Goal: Obtain resource: Download file/media

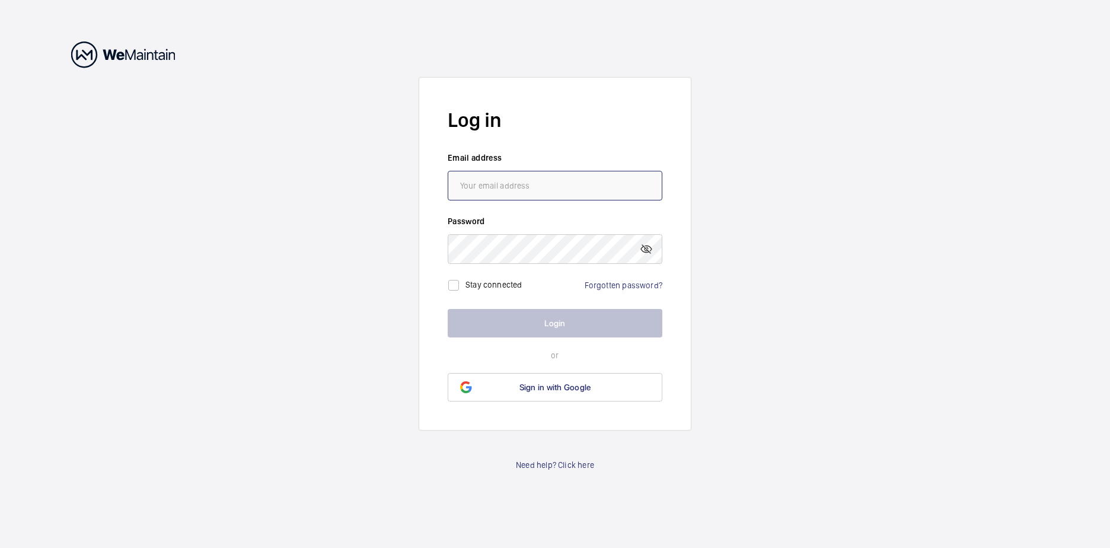
type input "[EMAIL_ADDRESS][DOMAIN_NAME]"
click at [560, 328] on button "Login" at bounding box center [554, 323] width 215 height 28
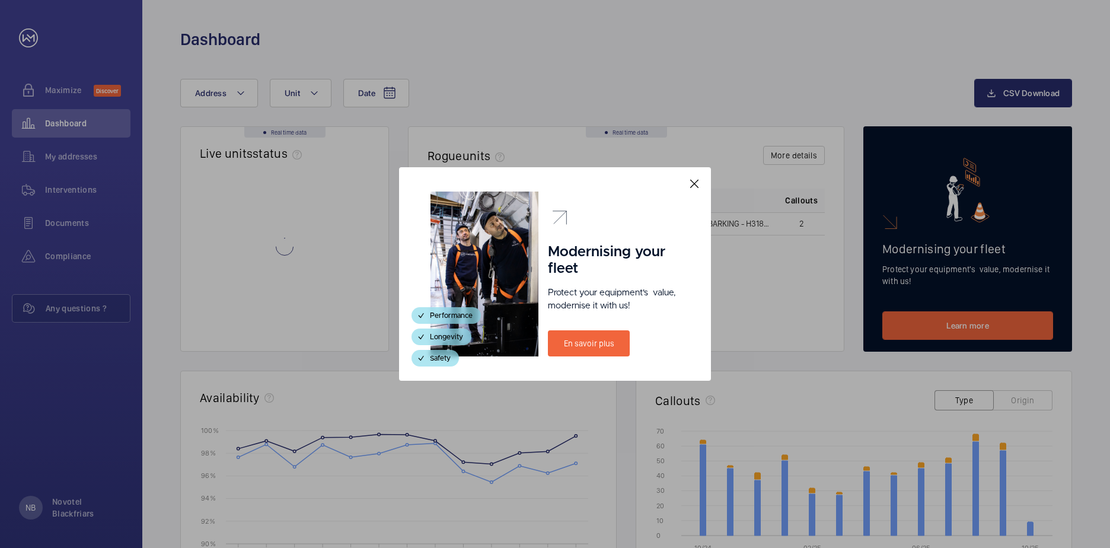
click at [696, 185] on mat-icon at bounding box center [694, 184] width 14 height 14
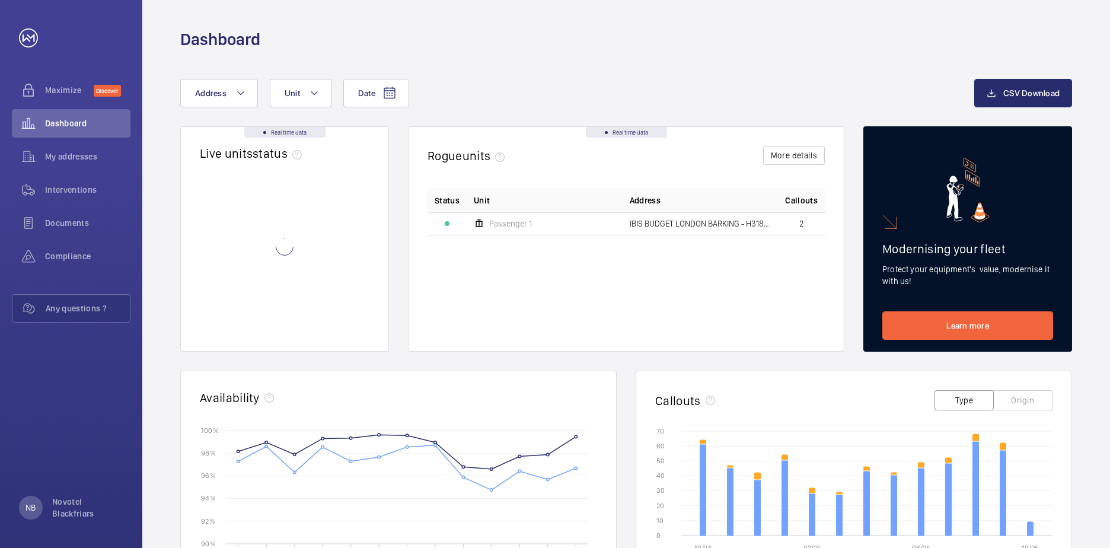
click at [651, 71] on div "Date Address Unit CSV Download Real time data Live units status﻿ Real time data…" at bounding box center [625, 459] width 967 height 818
click at [40, 222] on wm-front-icon-button at bounding box center [28, 223] width 33 height 28
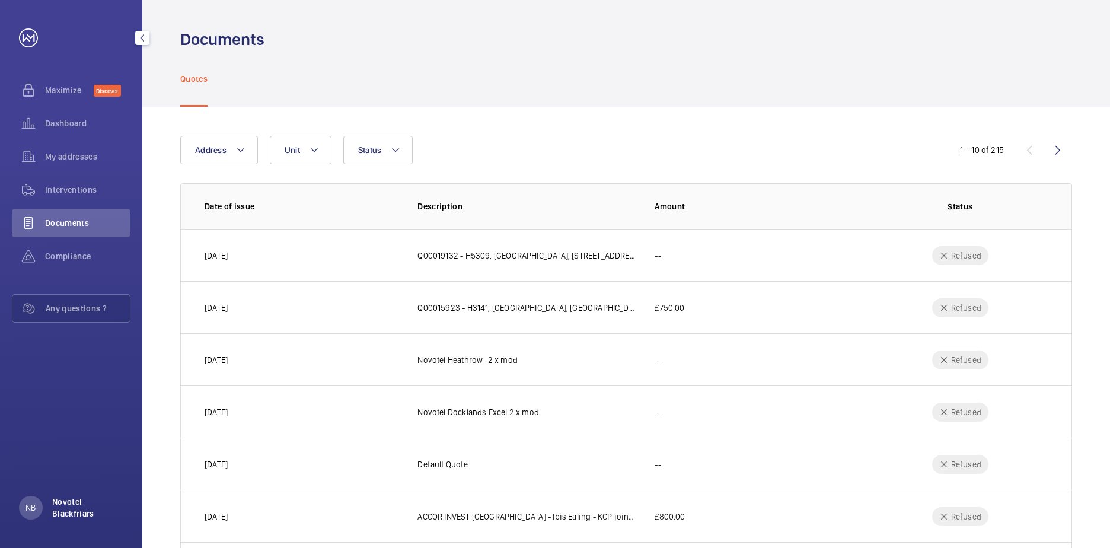
click at [66, 500] on p "Novotel Blackfriars" at bounding box center [87, 507] width 71 height 24
click at [91, 386] on div at bounding box center [555, 274] width 1110 height 548
click at [88, 250] on div "Compliance" at bounding box center [71, 256] width 119 height 28
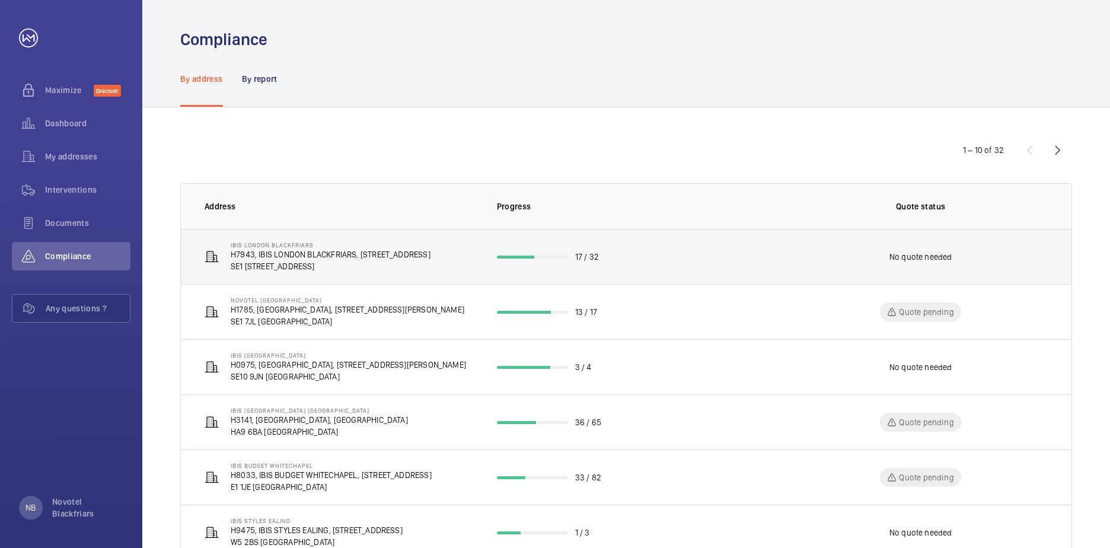
click at [347, 262] on p "SE1 [STREET_ADDRESS]" at bounding box center [331, 266] width 200 height 12
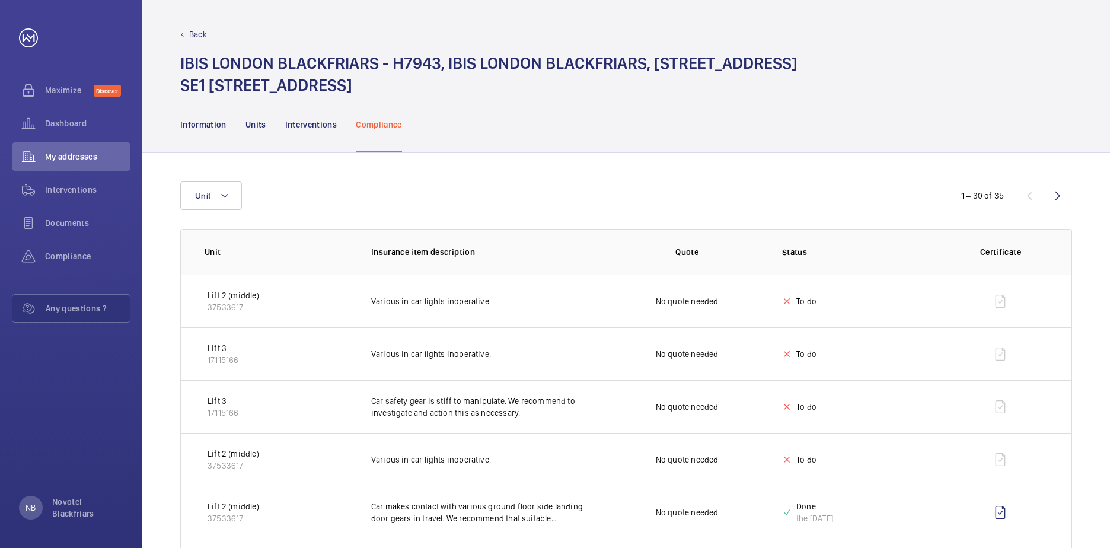
click at [818, 516] on div "the [DATE]" at bounding box center [814, 518] width 37 height 12
click at [997, 515] on wm-front-icon-button at bounding box center [1000, 512] width 28 height 28
click at [1002, 300] on td at bounding box center [1002, 300] width 137 height 53
click at [632, 136] on div "Information Units Interventions Compliance" at bounding box center [625, 124] width 891 height 56
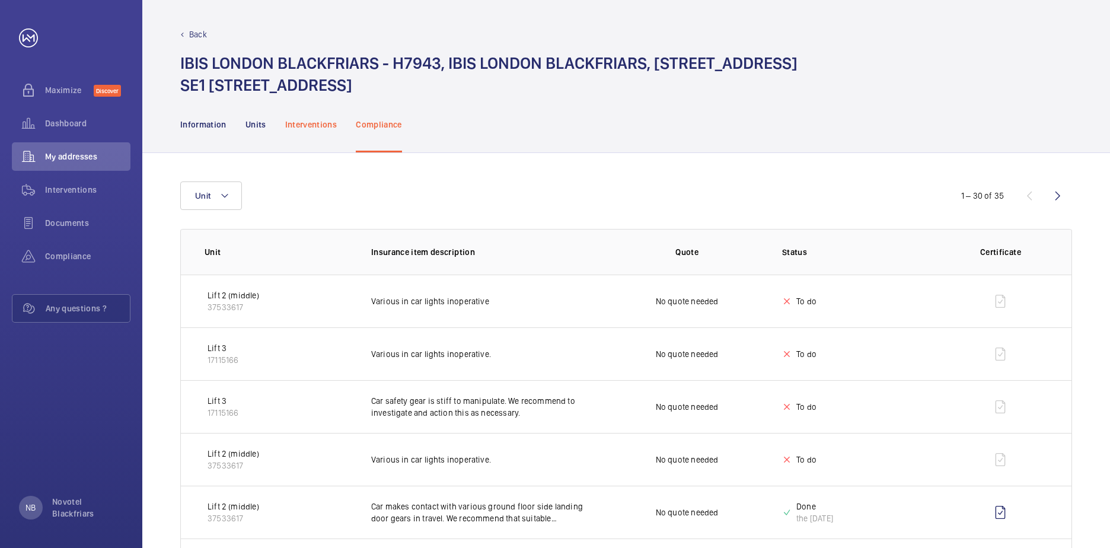
click at [289, 119] on p "Interventions" at bounding box center [311, 125] width 52 height 12
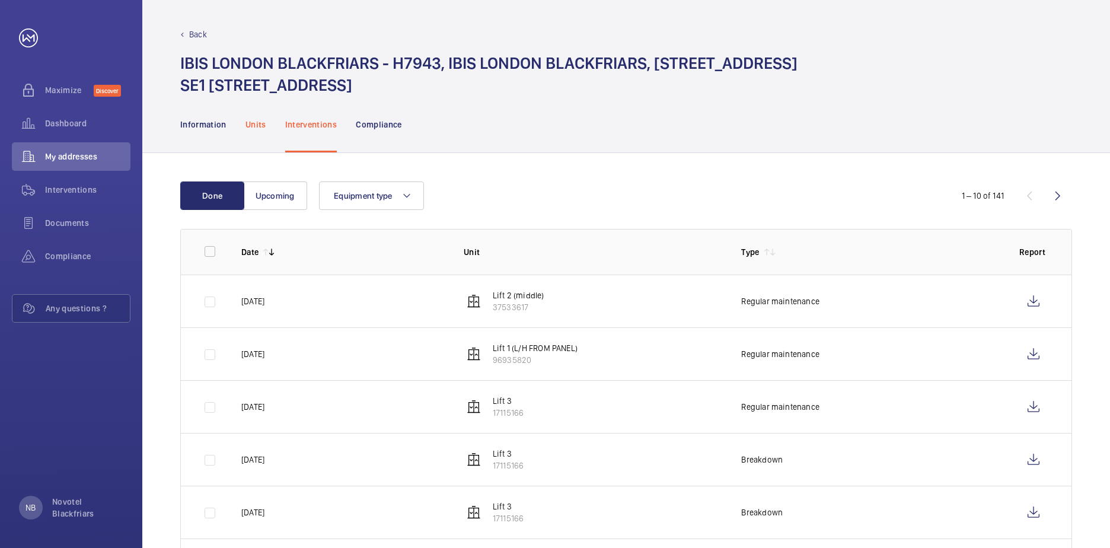
click at [252, 129] on p "Units" at bounding box center [255, 125] width 21 height 12
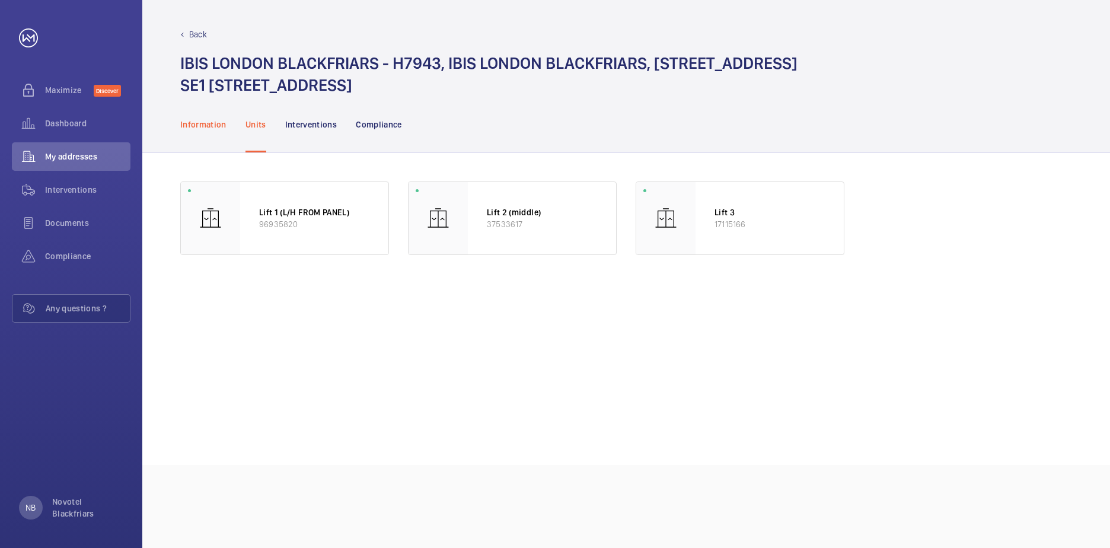
click at [201, 128] on p "Information" at bounding box center [203, 125] width 46 height 12
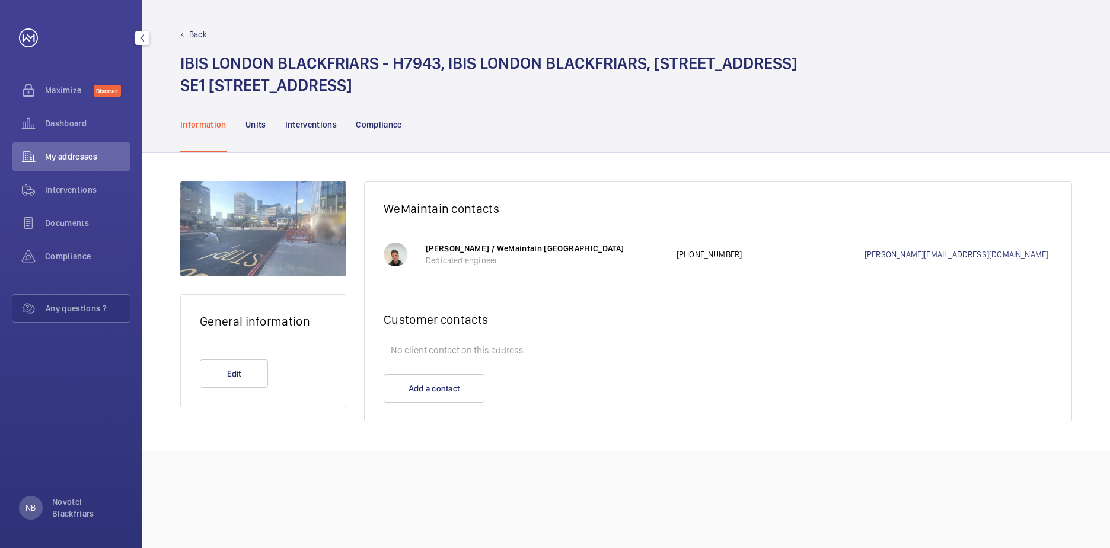
click at [88, 105] on div "Maximize Discover" at bounding box center [71, 92] width 119 height 33
click at [88, 107] on div "Maximize Discover" at bounding box center [71, 92] width 119 height 33
click at [84, 119] on span "Dashboard" at bounding box center [87, 123] width 85 height 12
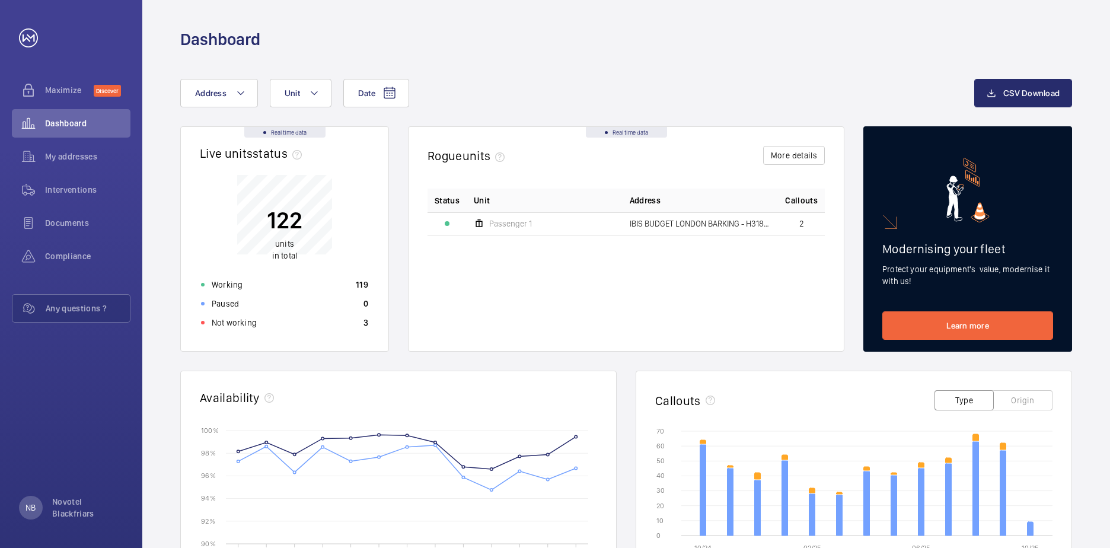
click at [791, 68] on div "Date Address Unit CSV Download Real time data Live units status﻿ 122 units in t…" at bounding box center [625, 459] width 967 height 818
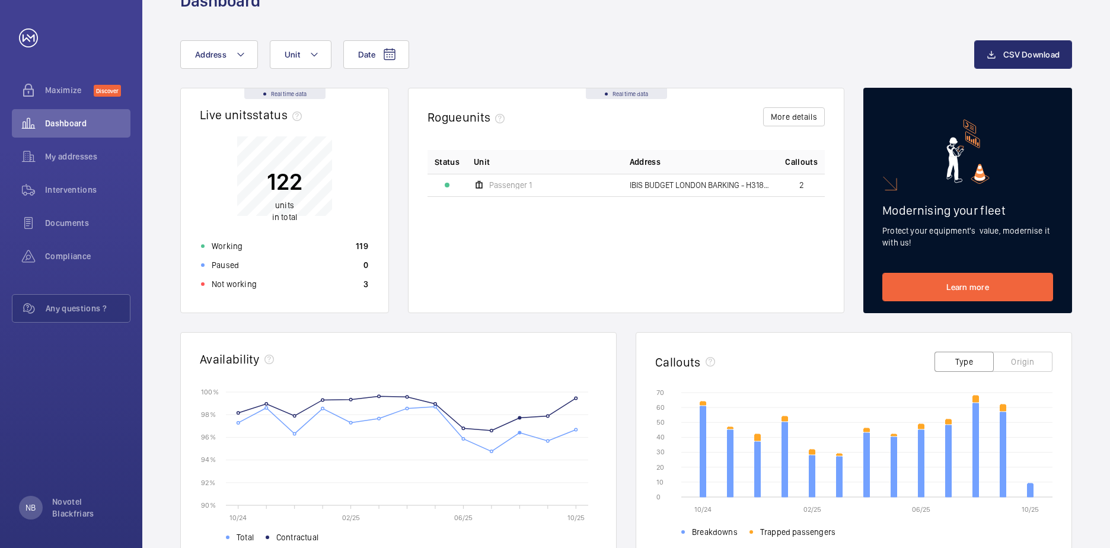
scroll to position [24, 0]
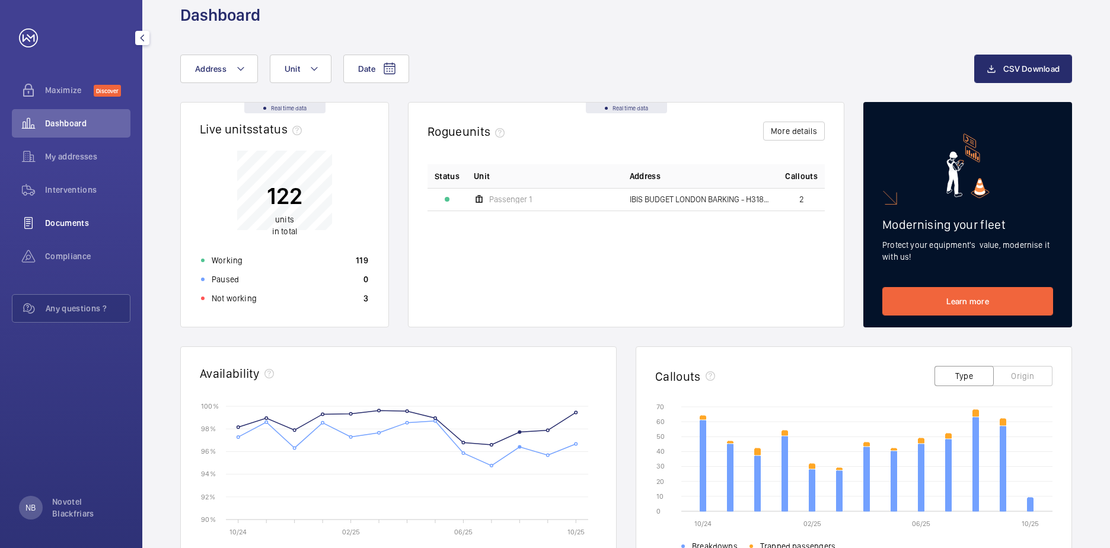
click at [60, 223] on span "Documents" at bounding box center [87, 223] width 85 height 12
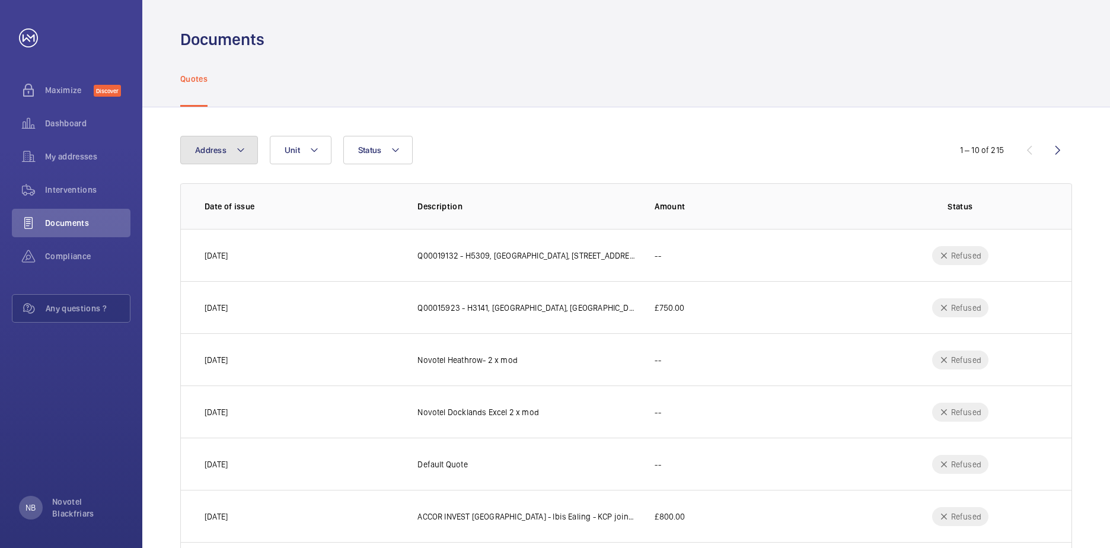
click at [242, 151] on mat-icon at bounding box center [240, 150] width 9 height 14
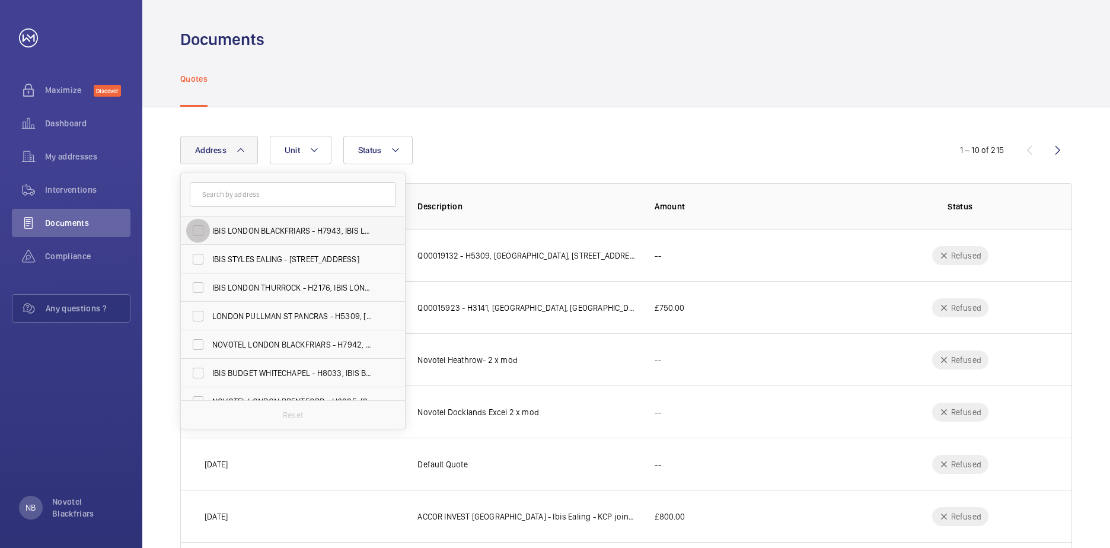
click at [196, 229] on input "IBIS LONDON BLACKFRIARS - H7943, IBIS LONDON BLACKFRIARS, [STREET_ADDRESS]" at bounding box center [198, 231] width 24 height 24
checkbox input "true"
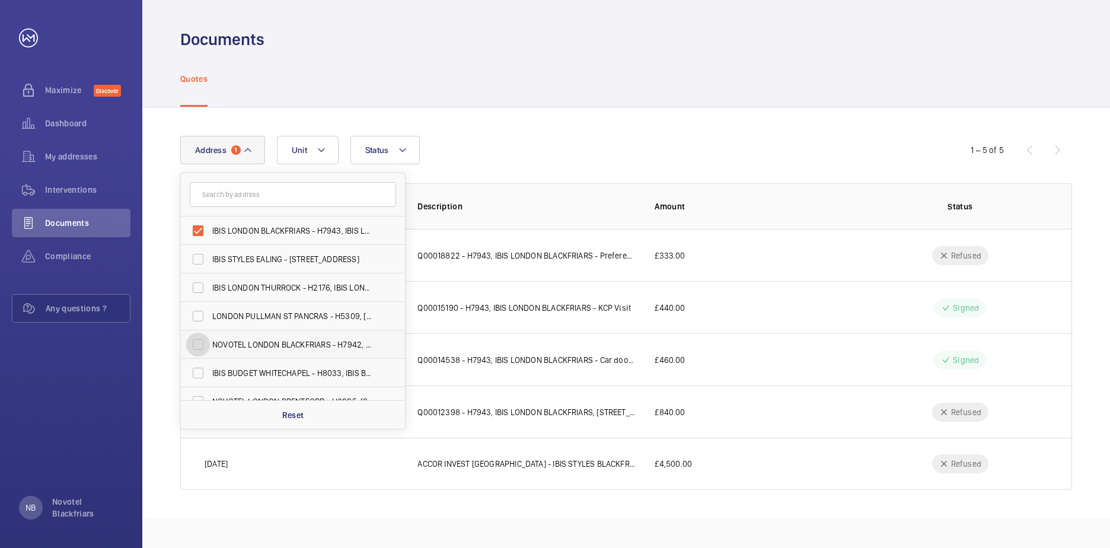
click at [196, 346] on input "NOVOTEL LONDON BLACKFRIARS - H7942, NOVOTEL LONDON BLACKFRIARS, [STREET_ADDRESS]" at bounding box center [198, 345] width 24 height 24
checkbox input "true"
click at [603, 161] on div "Address [GEOGRAPHIC_DATA][STREET_ADDRESS] IBIS STYLES EALING - [STREET_ADDRESS]…" at bounding box center [554, 150] width 749 height 28
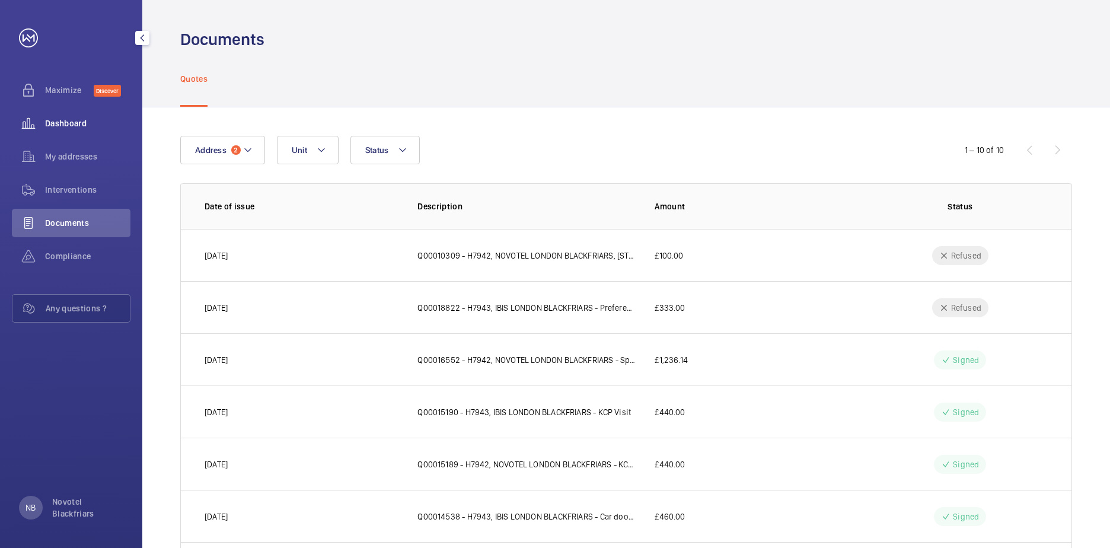
click at [70, 129] on span "Dashboard" at bounding box center [87, 123] width 85 height 12
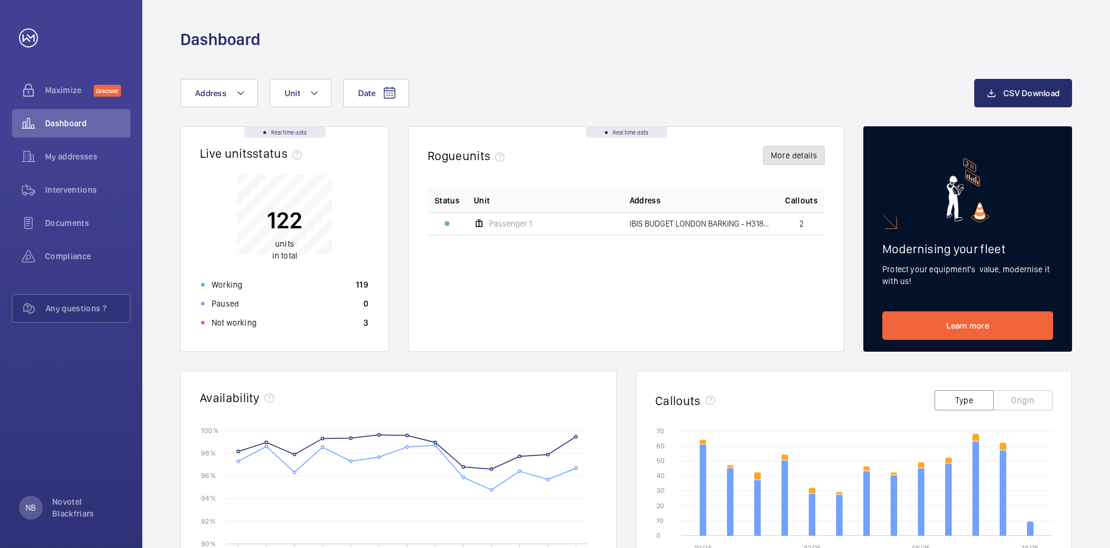
click at [791, 164] on button "More details" at bounding box center [794, 155] width 62 height 19
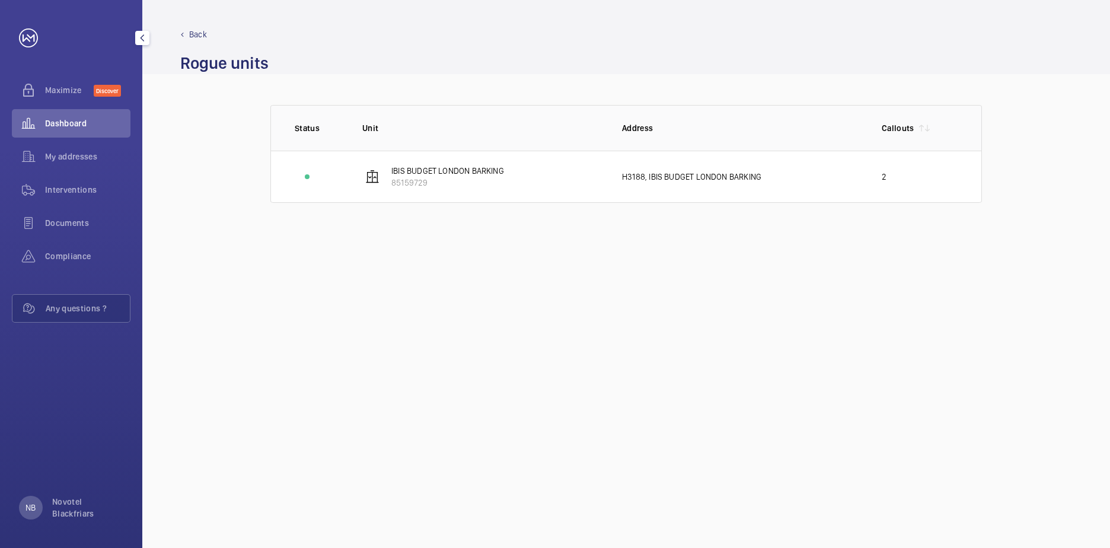
click at [186, 29] on div "Back" at bounding box center [625, 34] width 891 height 12
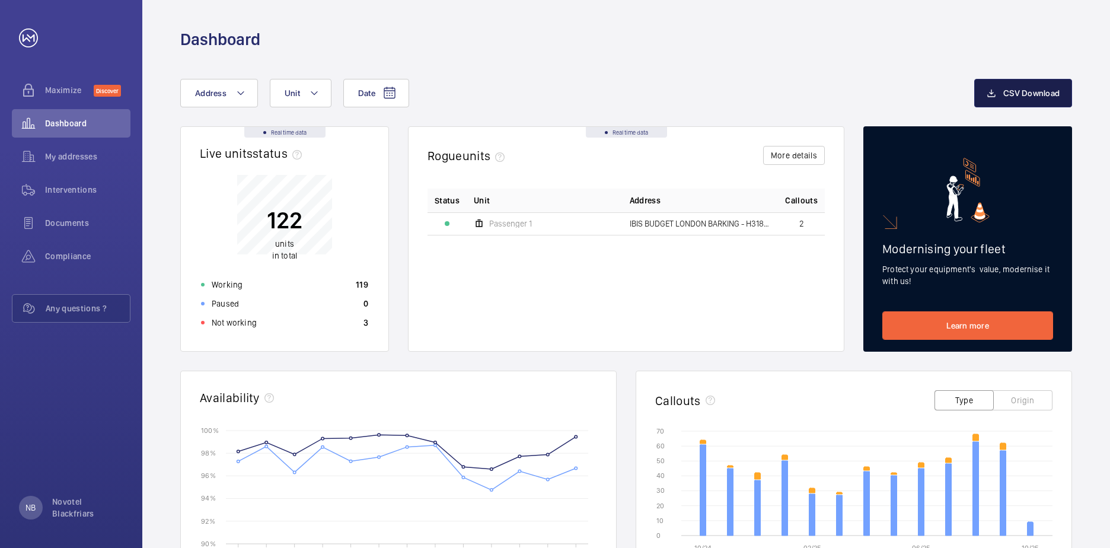
click at [1017, 100] on button "CSV Download" at bounding box center [1023, 93] width 98 height 28
click at [509, 81] on div "Date Address Unit" at bounding box center [577, 93] width 794 height 28
click at [136, 37] on mat-icon "button" at bounding box center [142, 37] width 14 height 9
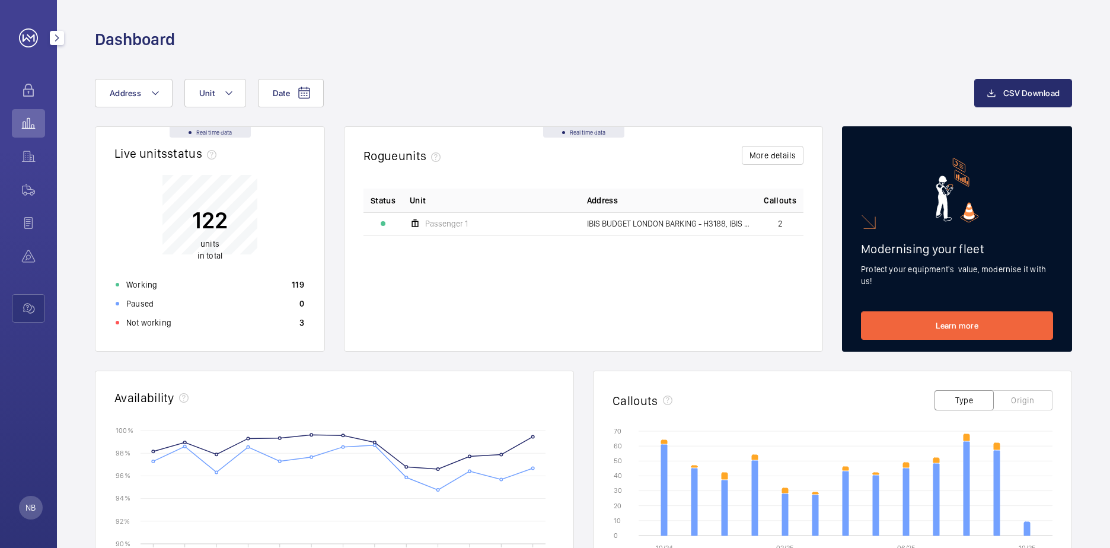
click at [50, 43] on button "button" at bounding box center [57, 38] width 14 height 14
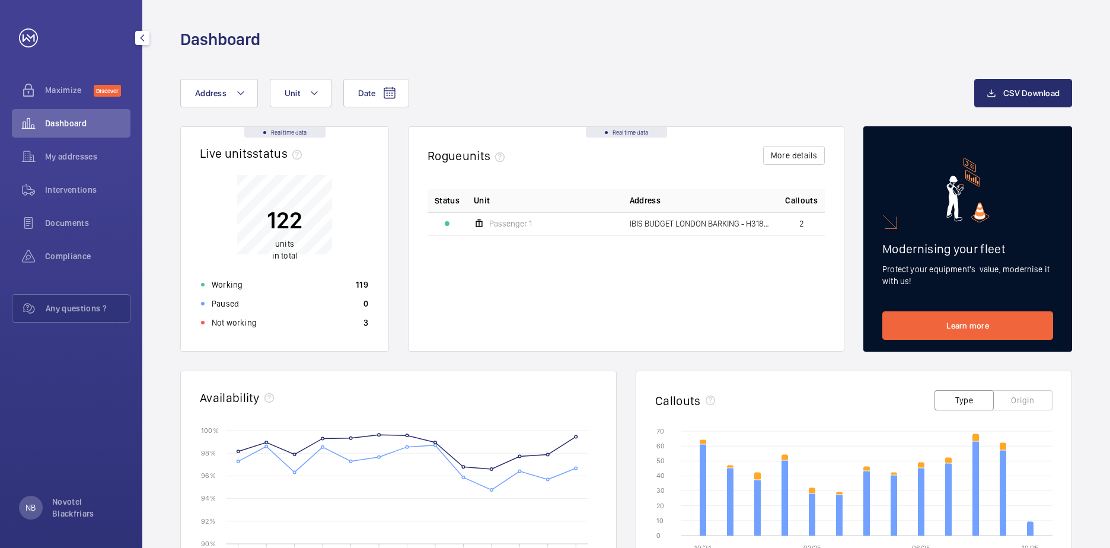
click at [30, 39] on link at bounding box center [28, 37] width 19 height 19
click at [56, 147] on div "My addresses" at bounding box center [71, 156] width 119 height 28
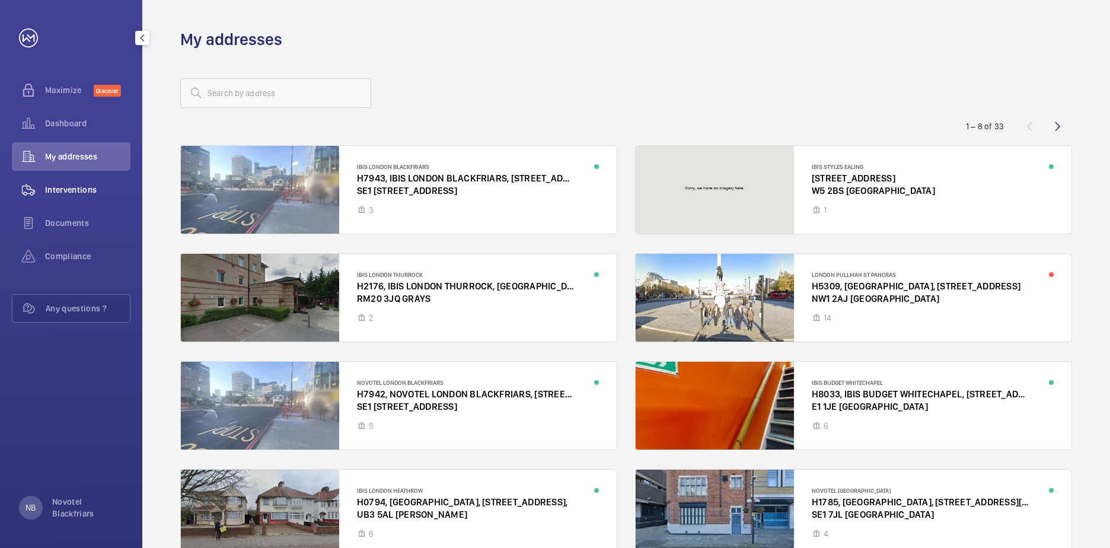
click at [59, 193] on span "Interventions" at bounding box center [87, 190] width 85 height 12
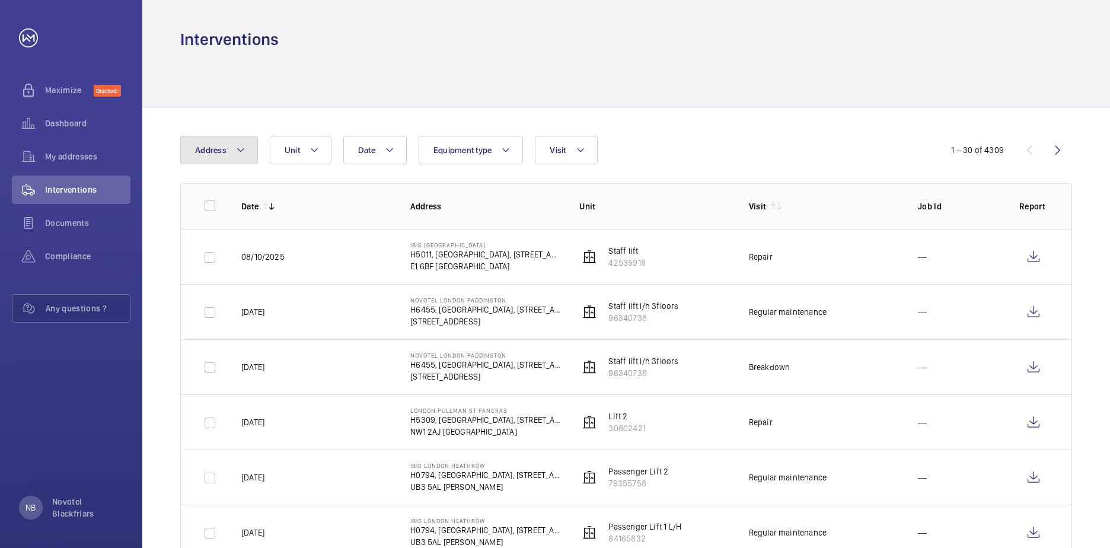
click at [236, 151] on mat-icon at bounding box center [240, 150] width 9 height 14
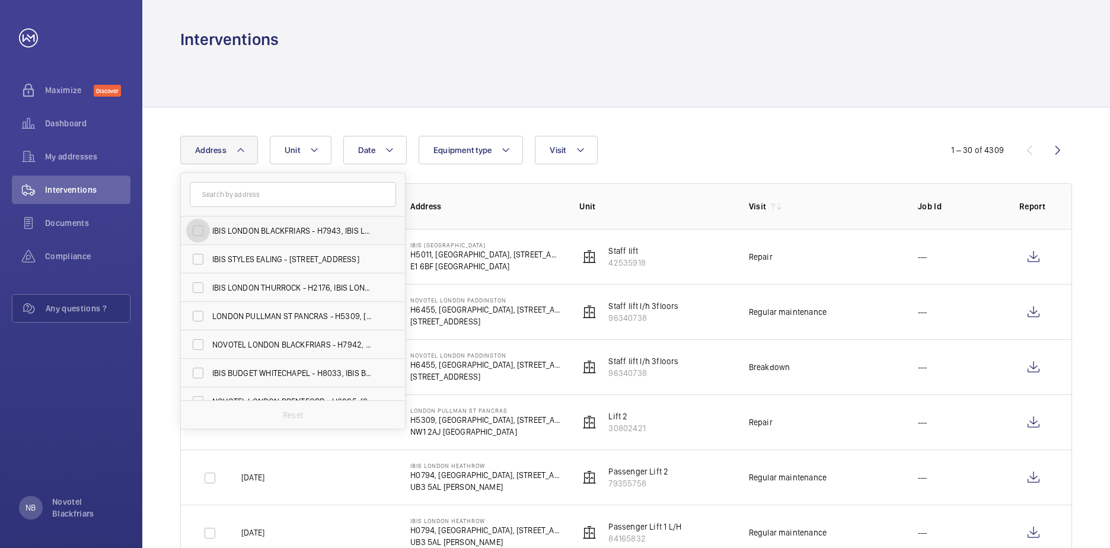
click at [201, 231] on input "IBIS LONDON BLACKFRIARS - H7943, IBIS LONDON BLACKFRIARS, [STREET_ADDRESS]" at bounding box center [198, 231] width 24 height 24
checkbox input "true"
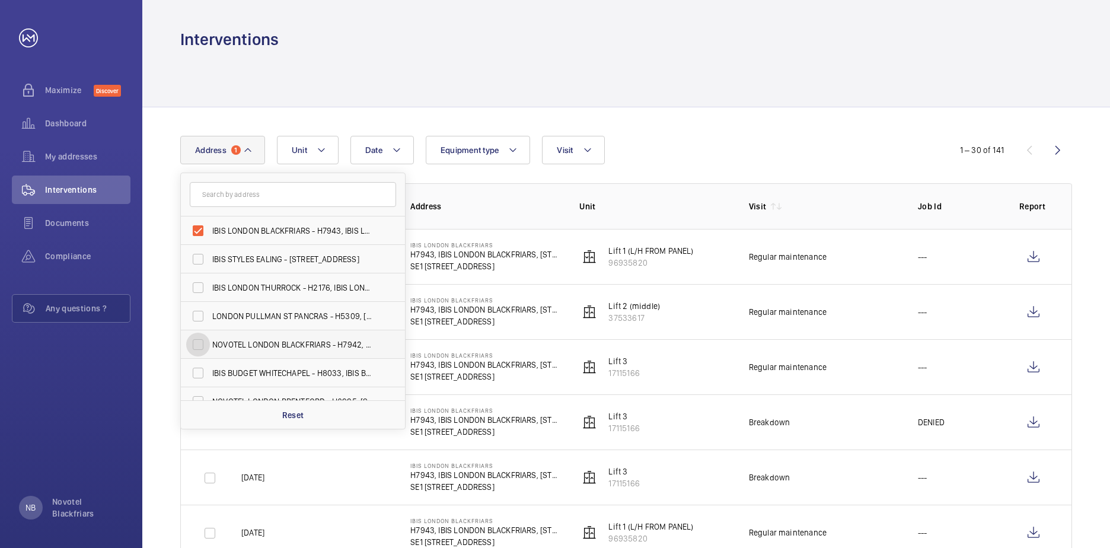
click at [199, 350] on input "NOVOTEL LONDON BLACKFRIARS - H7942, NOVOTEL LONDON BLACKFRIARS, [STREET_ADDRESS]" at bounding box center [198, 345] width 24 height 24
checkbox input "true"
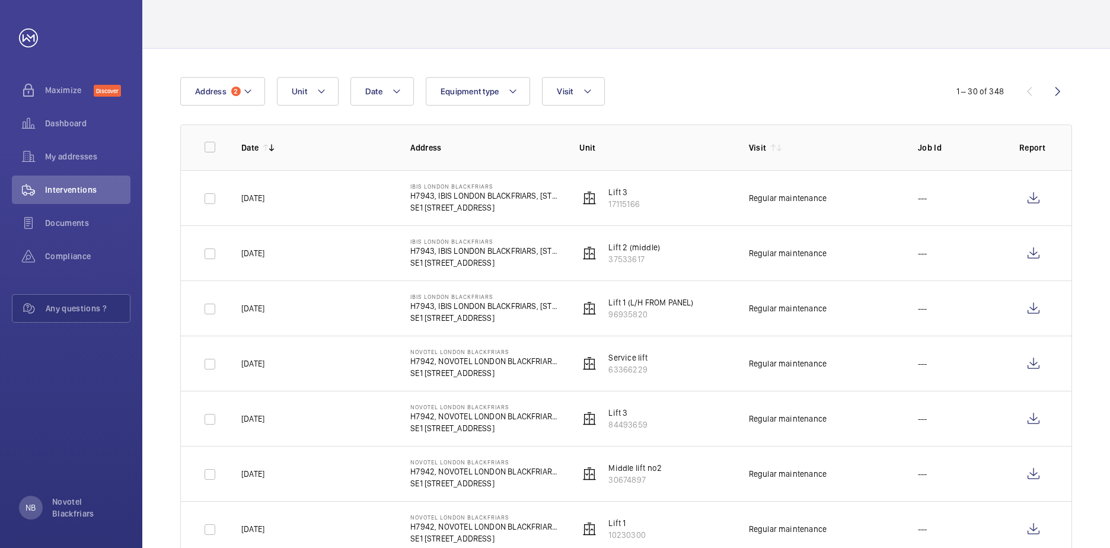
scroll to position [59, 0]
click at [1034, 203] on wm-front-icon-button at bounding box center [1033, 197] width 28 height 28
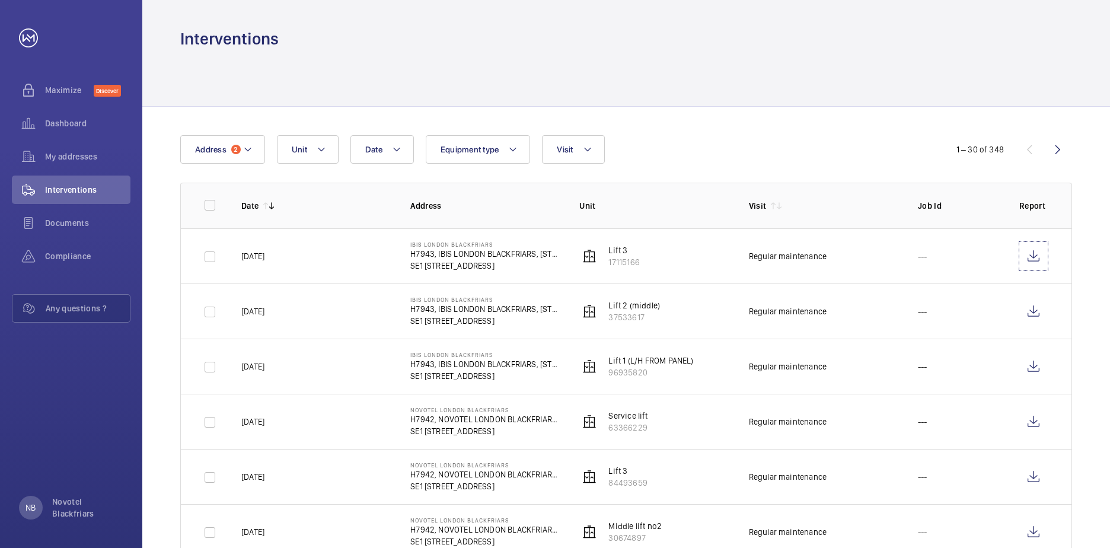
scroll to position [0, 0]
click at [1034, 421] on wm-front-icon-button at bounding box center [1033, 422] width 28 height 28
drag, startPoint x: 798, startPoint y: 161, endPoint x: 804, endPoint y: 171, distance: 11.4
click at [798, 161] on div "Date Address 2 Unit Equipment type Visit" at bounding box center [554, 150] width 749 height 28
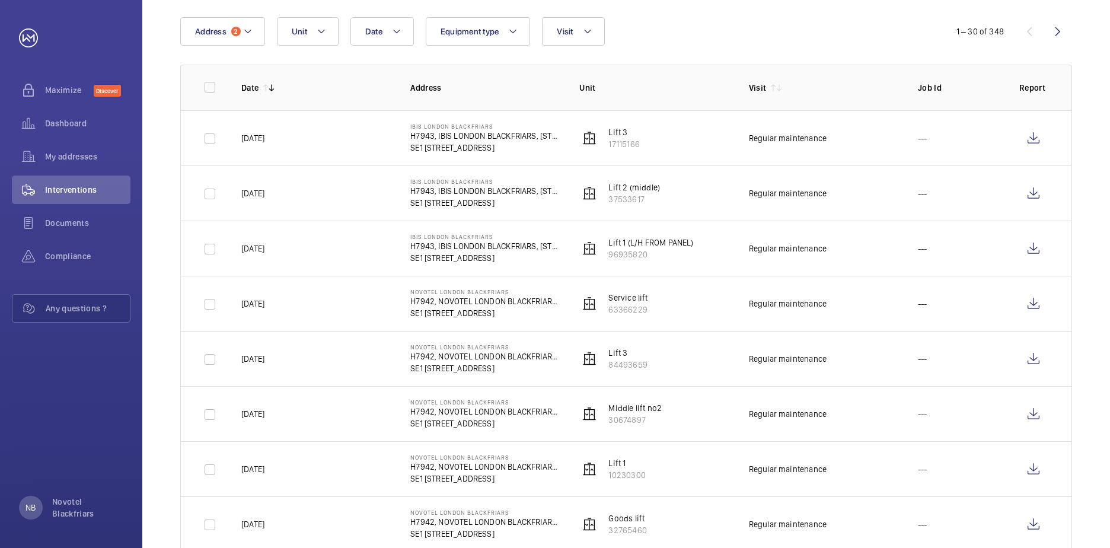
scroll to position [178, 0]
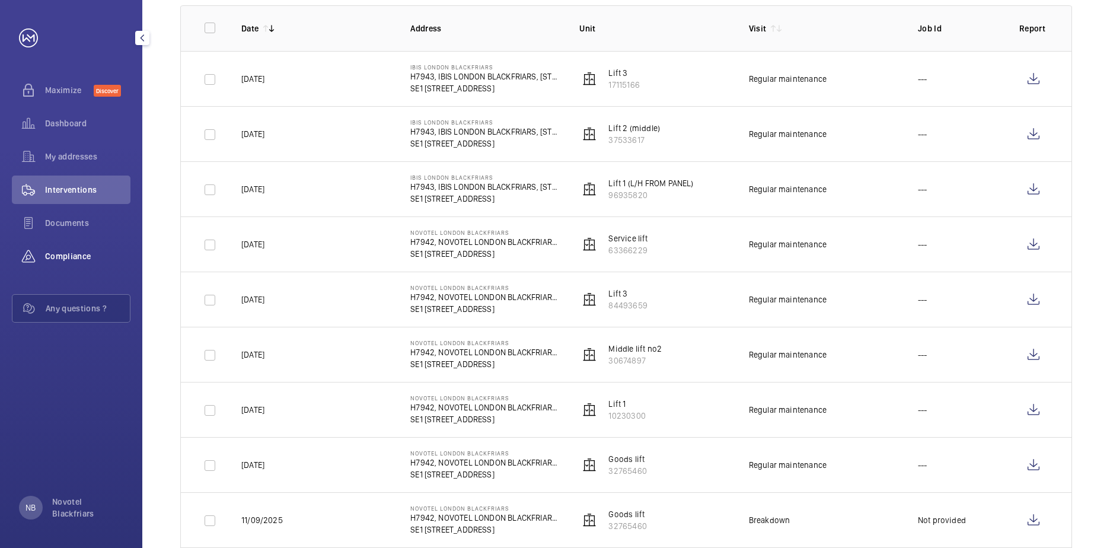
click at [62, 258] on span "Compliance" at bounding box center [87, 256] width 85 height 12
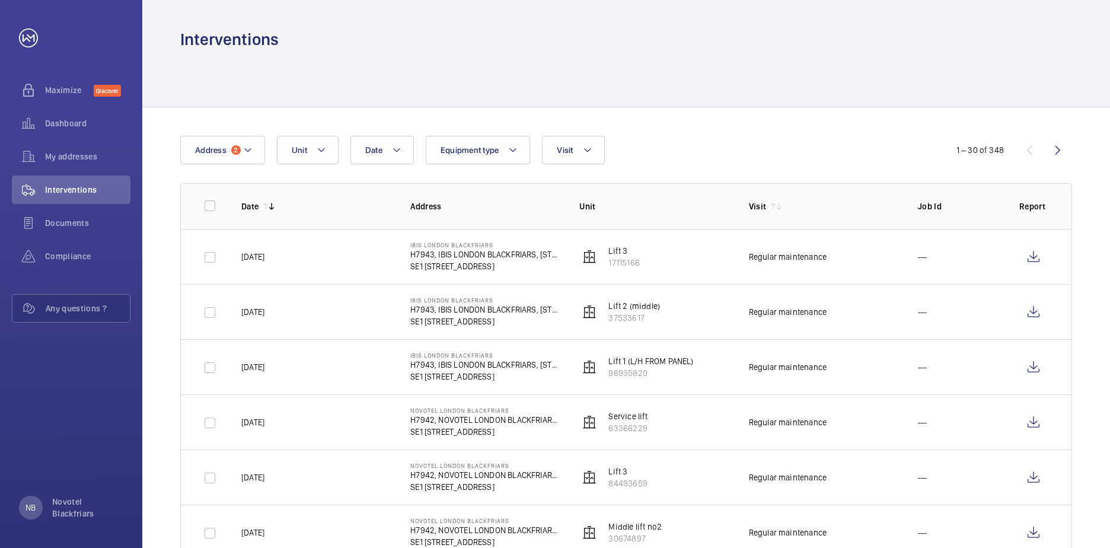
click at [700, 151] on div "Date Address 2 Unit Equipment type Visit" at bounding box center [554, 150] width 749 height 28
click at [531, 51] on div at bounding box center [625, 78] width 891 height 56
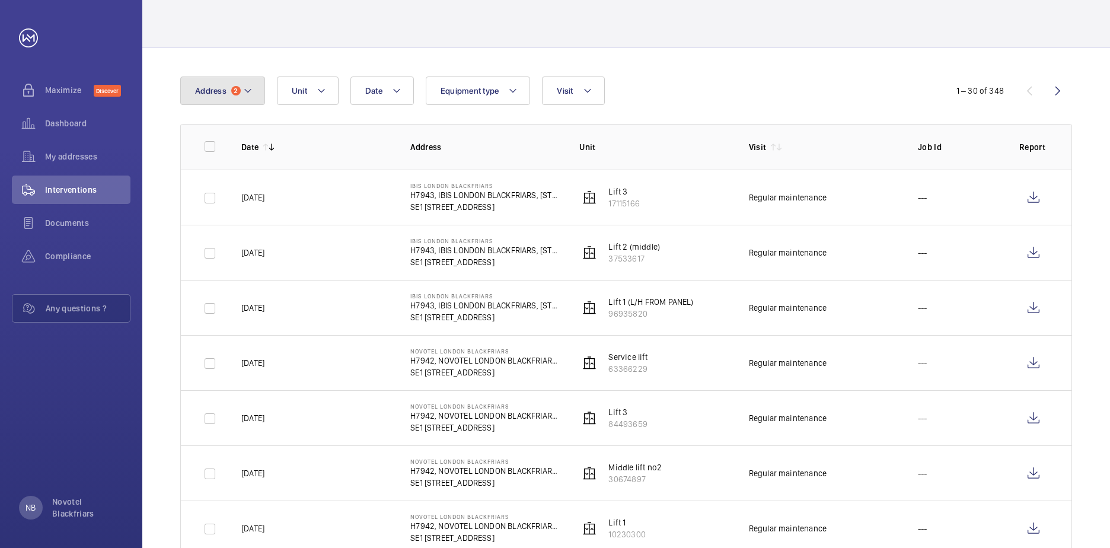
click at [243, 87] on mat-icon at bounding box center [247, 91] width 9 height 14
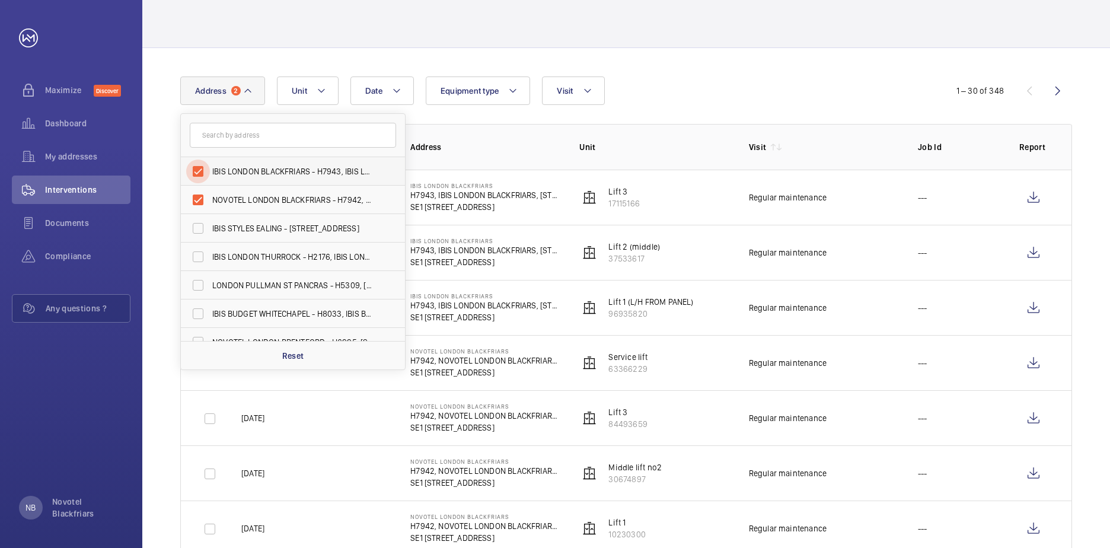
click at [195, 171] on input "IBIS LONDON BLACKFRIARS - H7943, IBIS LONDON BLACKFRIARS, [STREET_ADDRESS]" at bounding box center [198, 171] width 24 height 24
checkbox input "false"
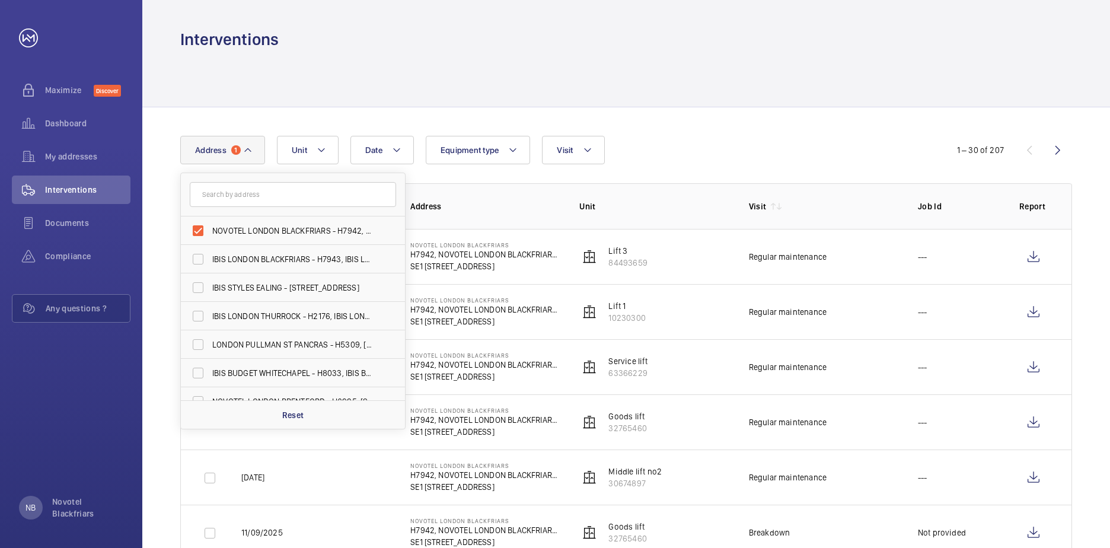
click at [679, 104] on div at bounding box center [625, 78] width 891 height 56
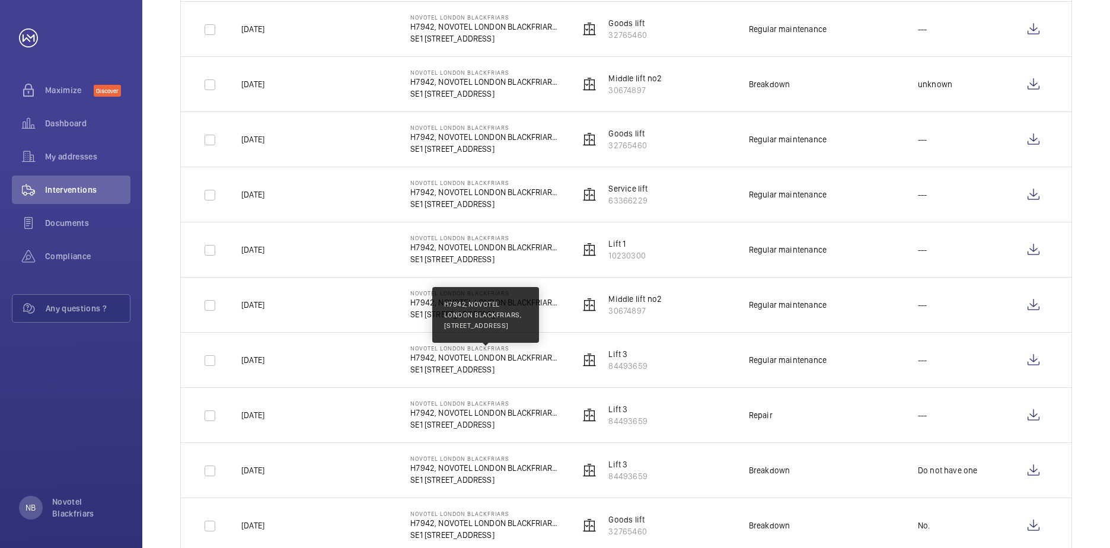
scroll to position [948, 0]
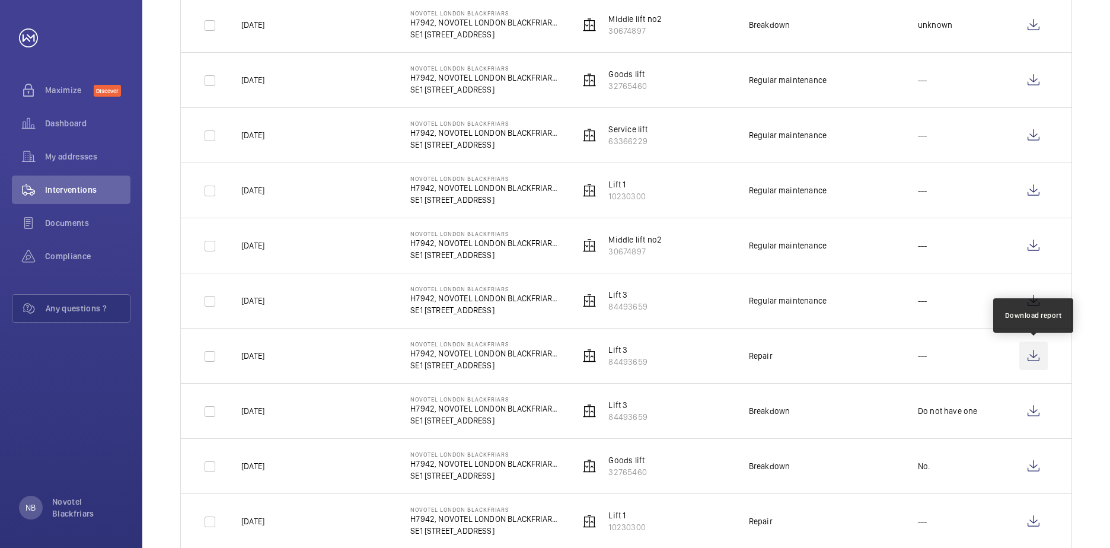
click at [1025, 359] on wm-front-icon-button at bounding box center [1033, 355] width 28 height 28
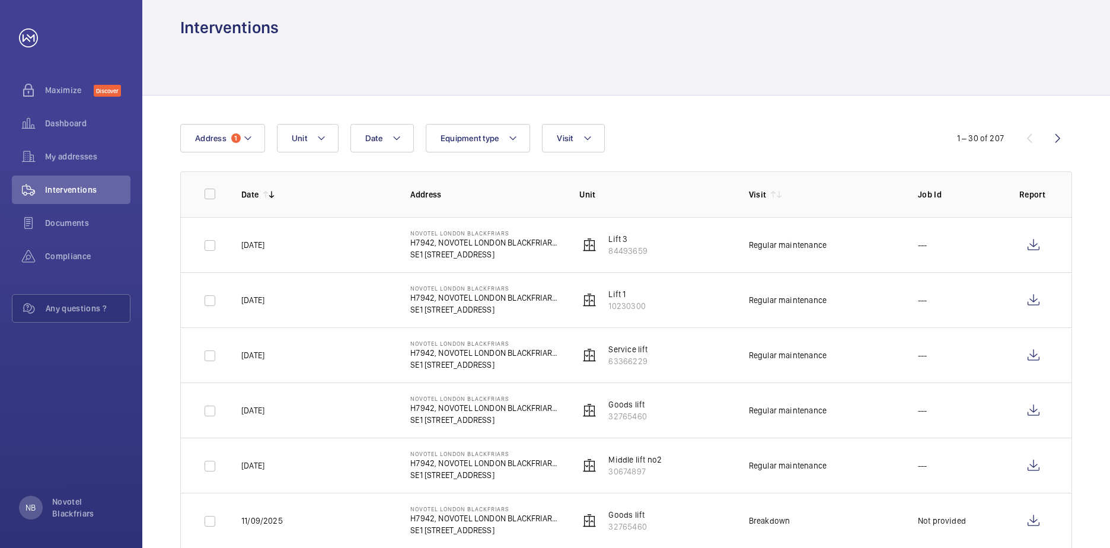
scroll to position [0, 0]
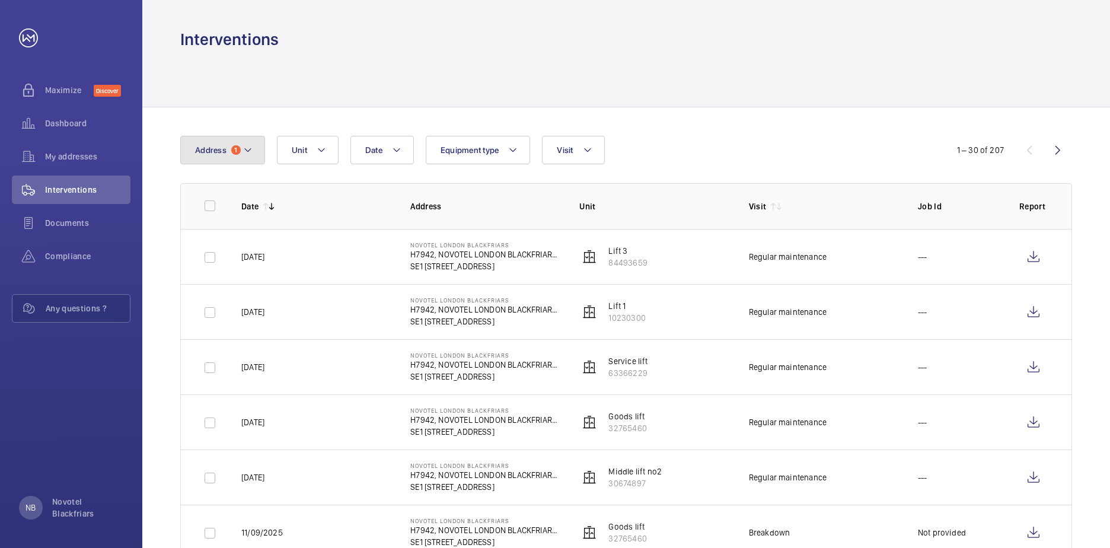
click at [247, 147] on mat-icon at bounding box center [247, 150] width 9 height 14
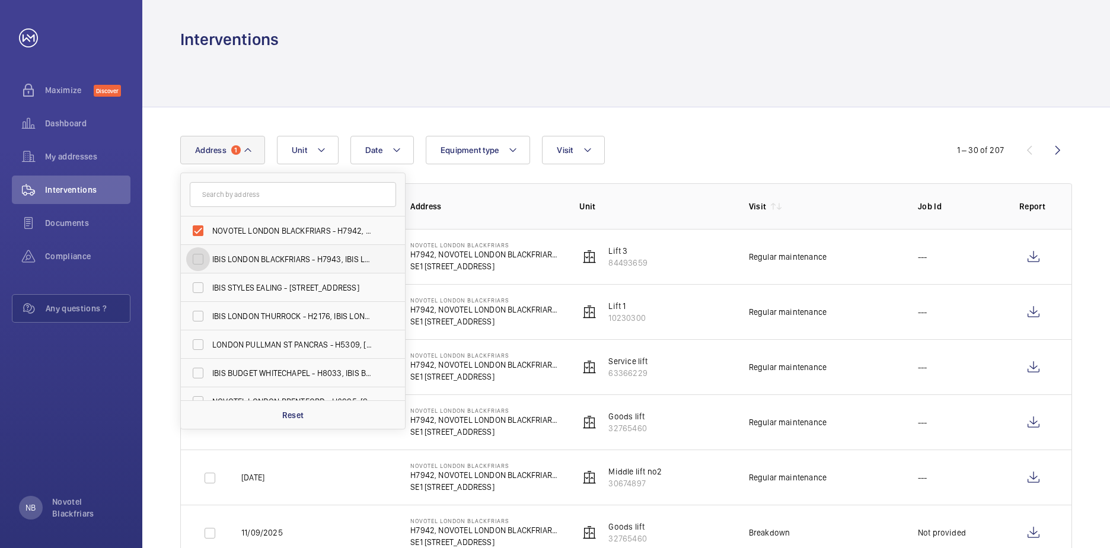
click at [198, 254] on input "IBIS LONDON BLACKFRIARS - H7943, IBIS LONDON BLACKFRIARS, [STREET_ADDRESS]" at bounding box center [198, 259] width 24 height 24
checkbox input "true"
click at [197, 234] on input "NOVOTEL LONDON BLACKFRIARS - H7942, NOVOTEL LONDON BLACKFRIARS, [STREET_ADDRESS]" at bounding box center [198, 231] width 24 height 24
checkbox input "false"
click at [688, 152] on div "Date Address [GEOGRAPHIC_DATA], [STREET_ADDRESS] [GEOGRAPHIC_DATA] - H7943, [GE…" at bounding box center [554, 150] width 749 height 28
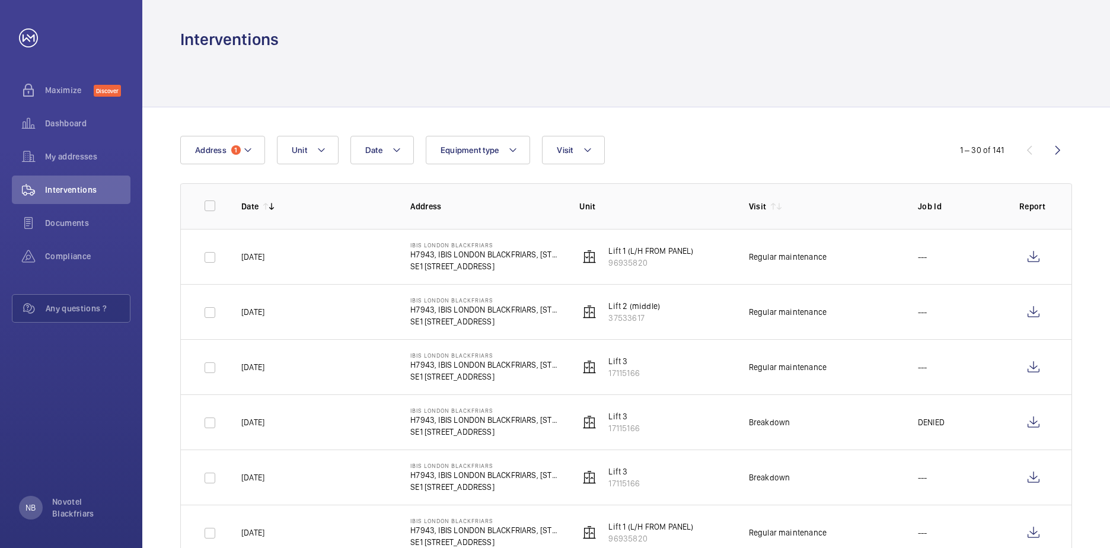
click at [797, 150] on div "Date Address 1 Unit Equipment type Visit" at bounding box center [554, 150] width 749 height 28
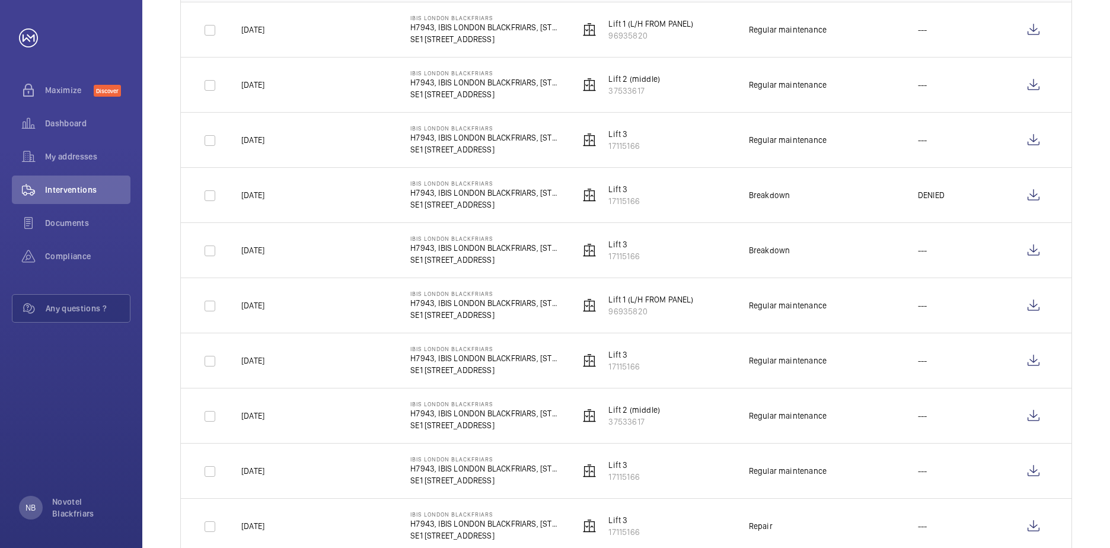
scroll to position [237, 0]
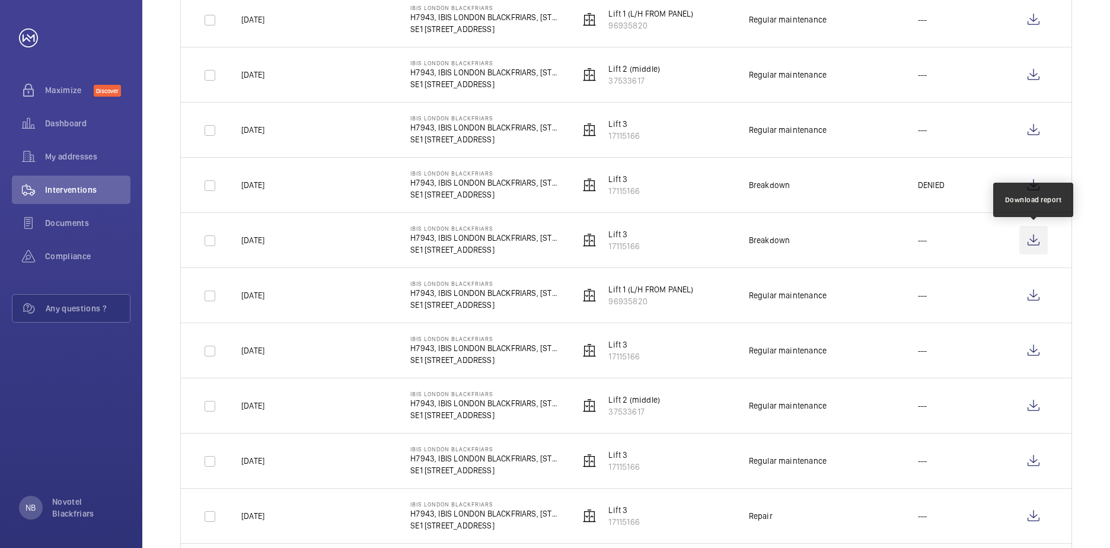
click at [1035, 238] on wm-front-icon-button at bounding box center [1033, 240] width 28 height 28
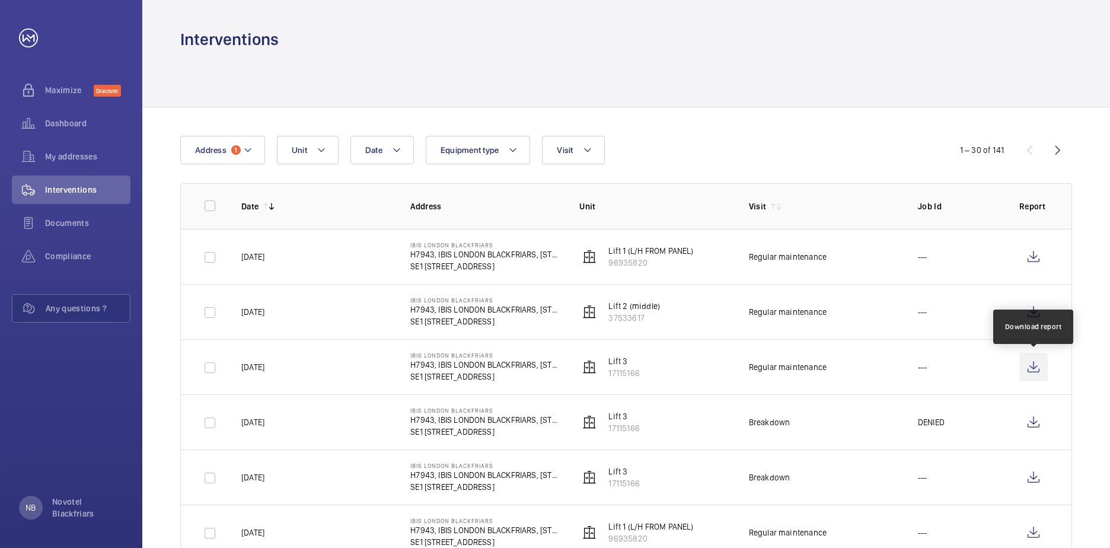
click at [1032, 370] on wm-front-icon-button at bounding box center [1033, 367] width 28 height 28
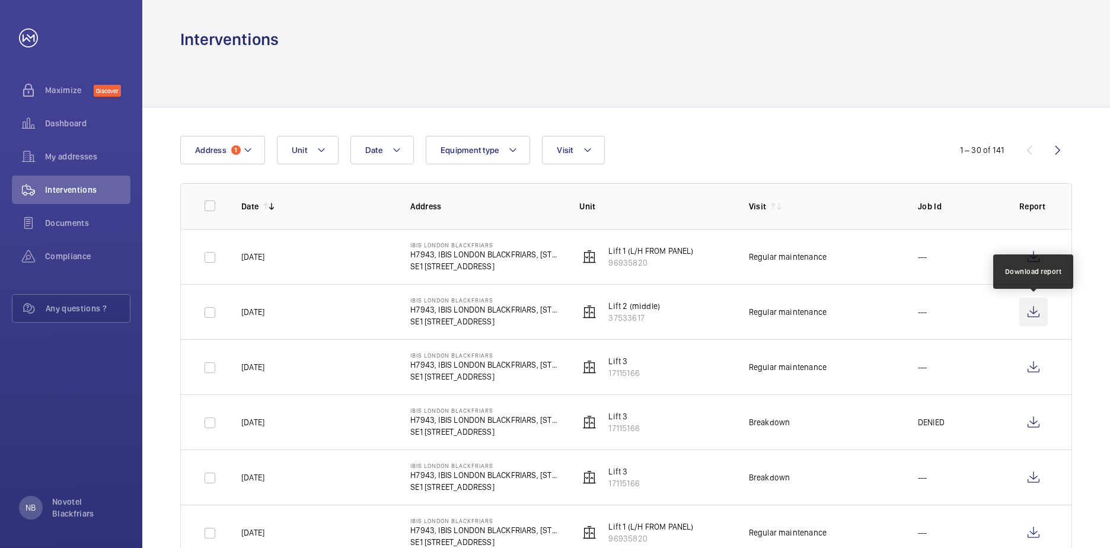
click at [1025, 311] on wm-front-icon-button at bounding box center [1033, 312] width 28 height 28
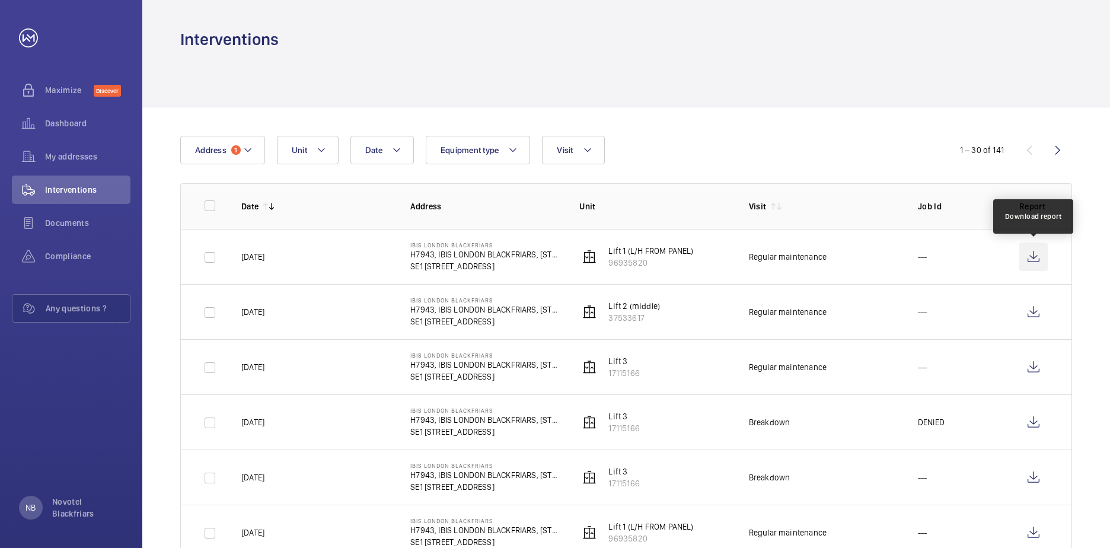
click at [1022, 262] on wm-front-icon-button at bounding box center [1033, 256] width 28 height 28
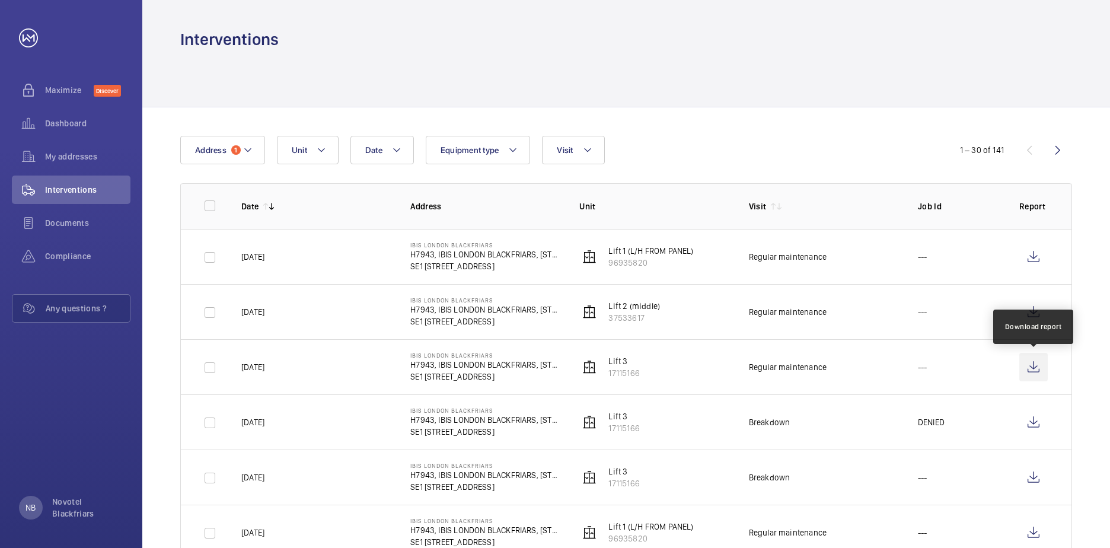
click at [1032, 365] on wm-front-icon-button at bounding box center [1033, 367] width 28 height 28
click at [1031, 373] on wm-front-icon-button at bounding box center [1033, 367] width 28 height 28
click at [752, 143] on div "Date Address 1 Unit Equipment type Visit" at bounding box center [554, 150] width 749 height 28
click at [243, 156] on mat-icon at bounding box center [247, 150] width 9 height 14
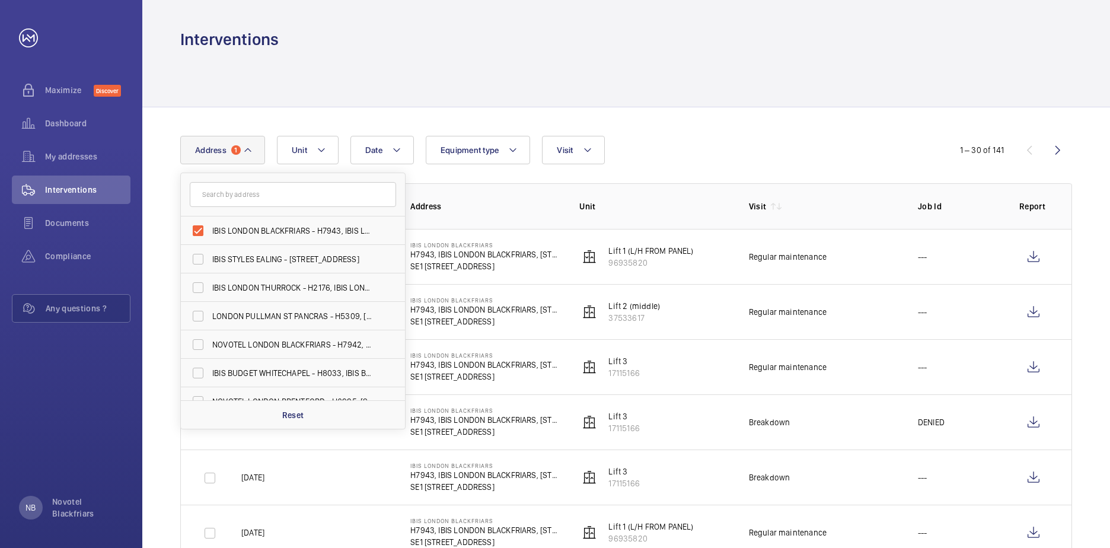
click at [216, 199] on input "text" at bounding box center [293, 194] width 206 height 25
click at [650, 158] on div "Date Address 1 [GEOGRAPHIC_DATA], [STREET_ADDRESS] IBIS STYLES EALING - [STREET…" at bounding box center [554, 150] width 749 height 28
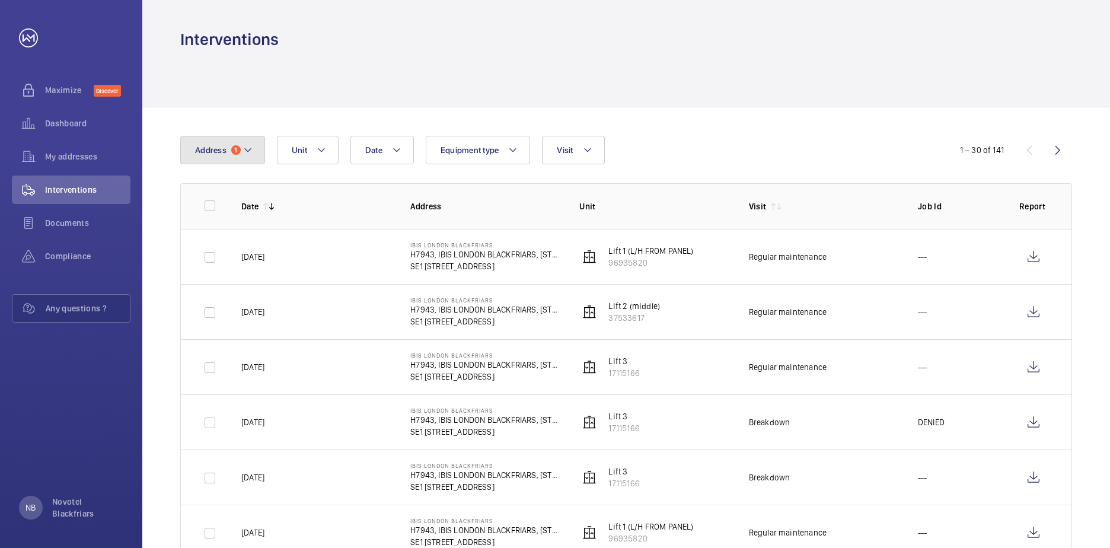
click at [243, 155] on mat-icon at bounding box center [247, 150] width 9 height 14
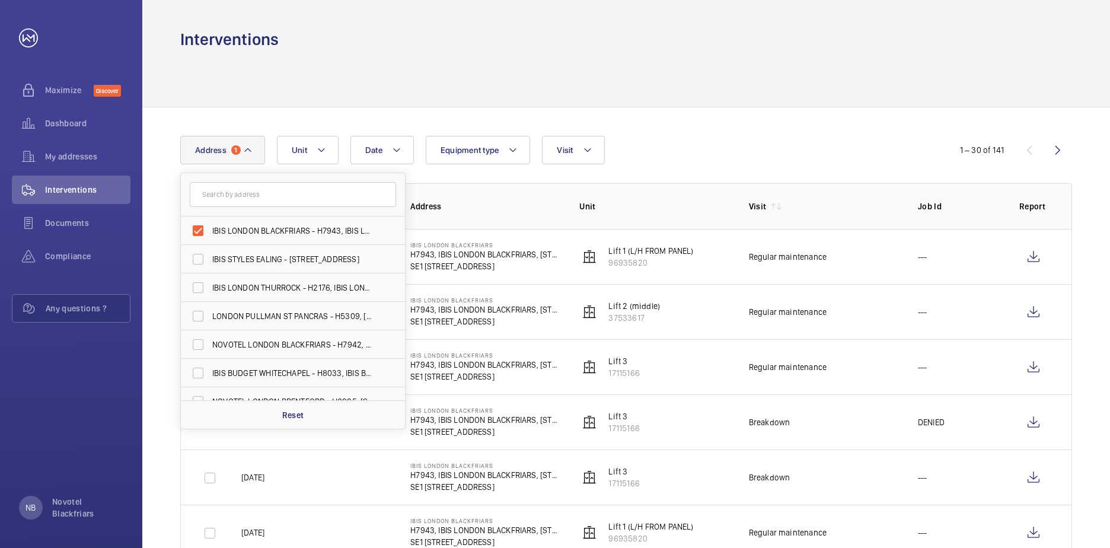
click at [239, 197] on input "text" at bounding box center [293, 194] width 206 height 25
type input "nov"
click at [192, 312] on input "NOV OTEL LONDON BLACKFRIARS - H7942, NOV OTEL LONDON BLACKFRIARS, [STREET_ADDRE…" at bounding box center [198, 316] width 24 height 24
checkbox input "true"
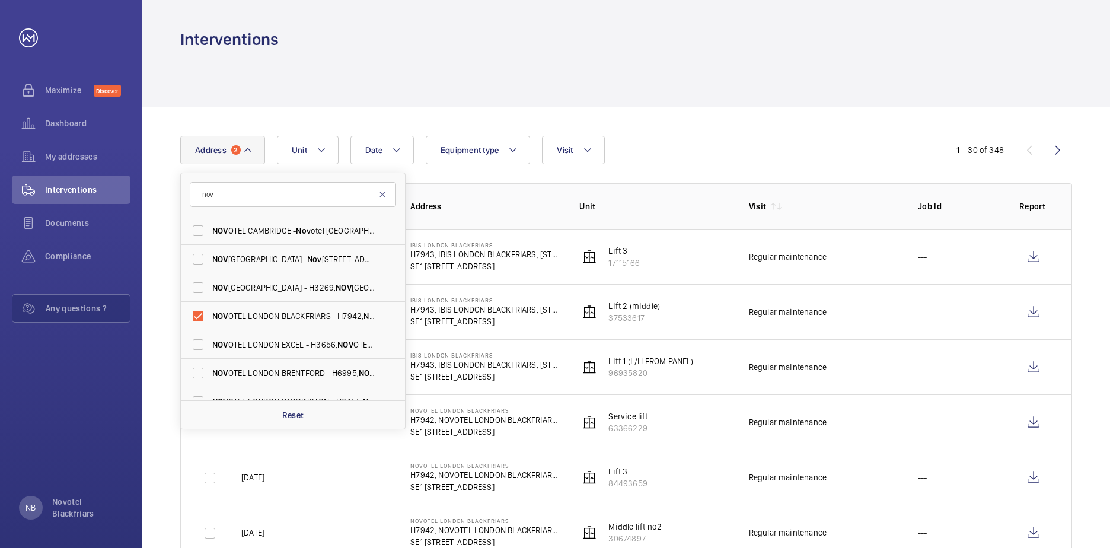
click at [667, 152] on div "Date Address [DATE] NOV OTEL [GEOGRAPHIC_DATA] - Nov otel [GEOGRAPHIC_DATA] [GE…" at bounding box center [554, 150] width 749 height 28
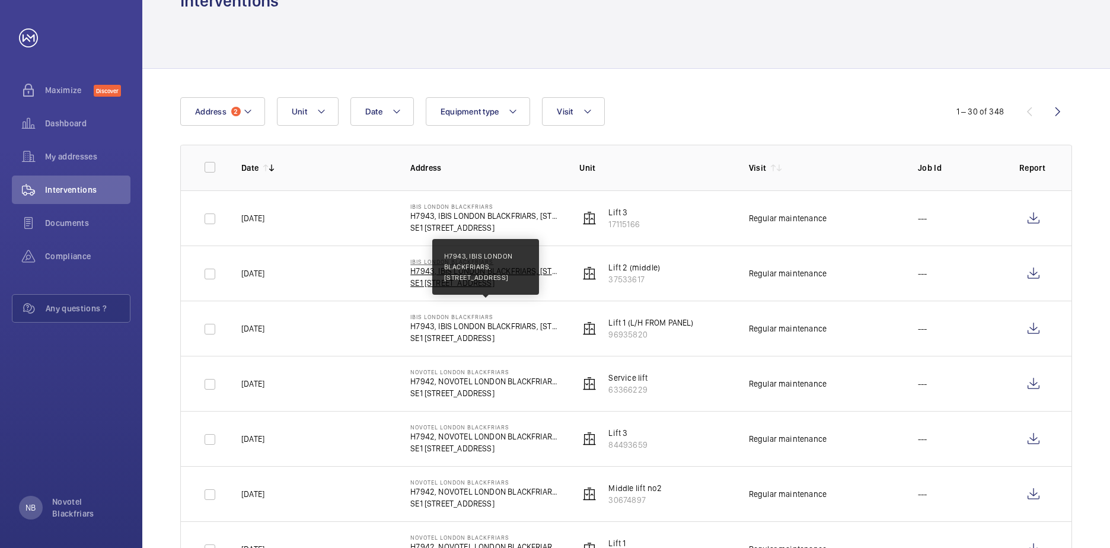
scroll to position [59, 0]
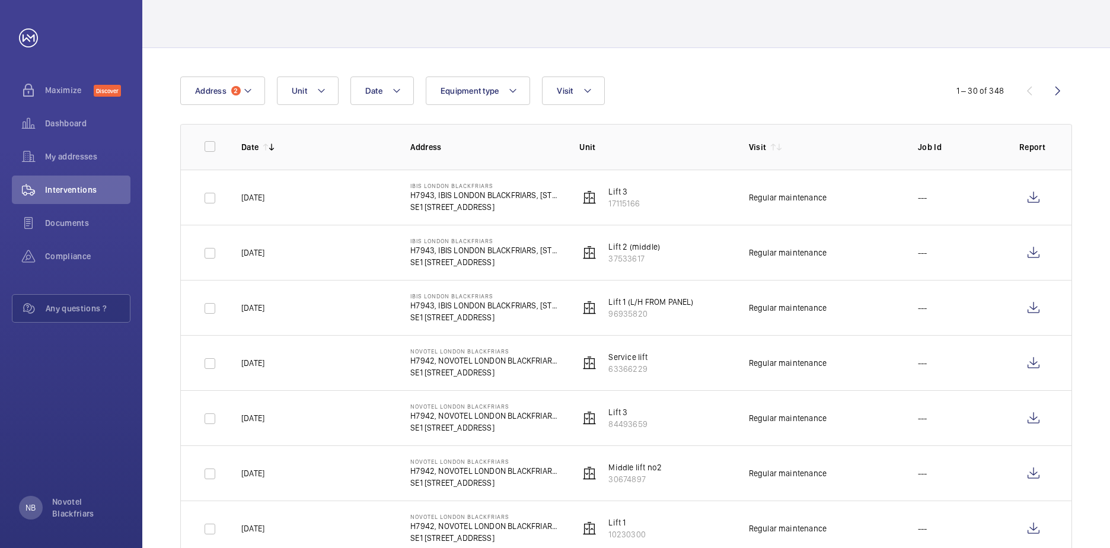
click at [374, 26] on div at bounding box center [625, 19] width 891 height 56
